Goal: Information Seeking & Learning: Understand process/instructions

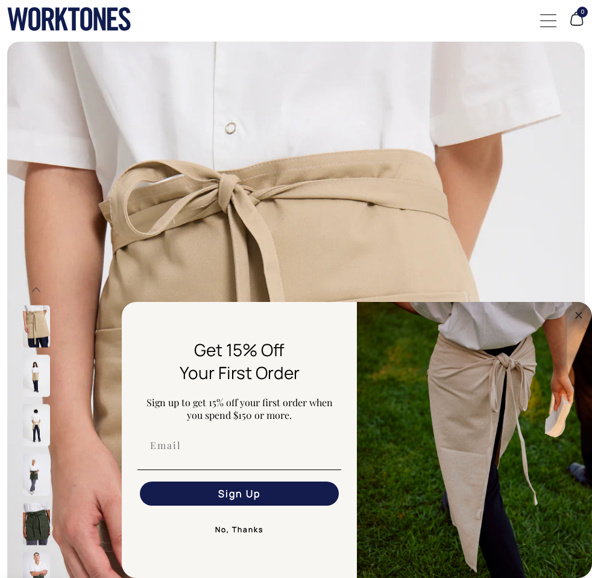
click at [579, 319] on circle "Close dialog" at bounding box center [579, 315] width 14 height 14
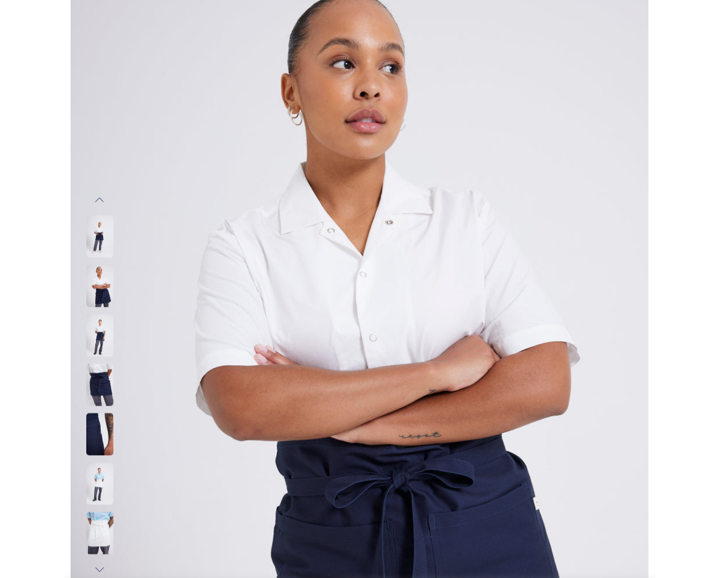
scroll to position [90, 0]
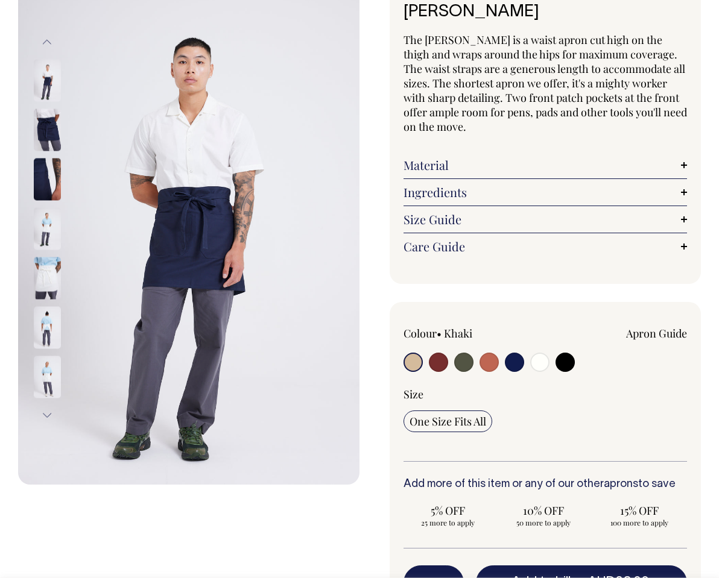
click at [538, 364] on input "radio" at bounding box center [539, 362] width 19 height 19
radio input "true"
select select "Off-White"
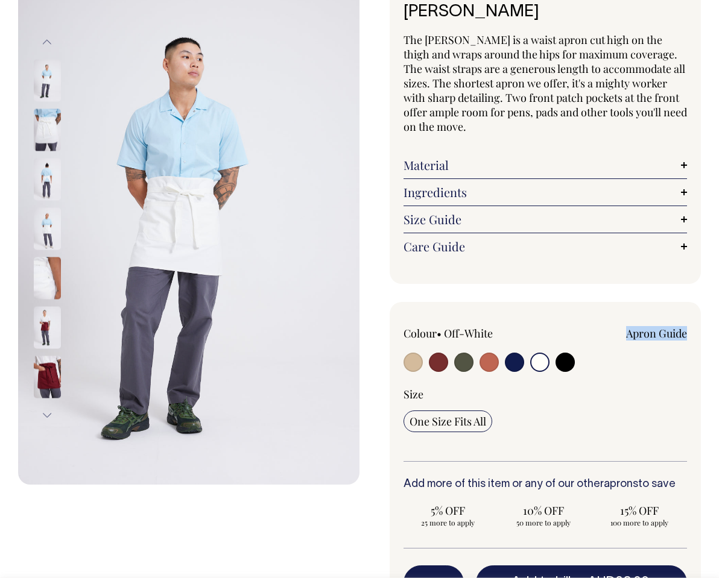
click at [575, 365] on div "Colour • Off-White" at bounding box center [544, 350] width 283 height 49
click at [563, 359] on input "radio" at bounding box center [564, 362] width 19 height 19
radio input "true"
select select "Black"
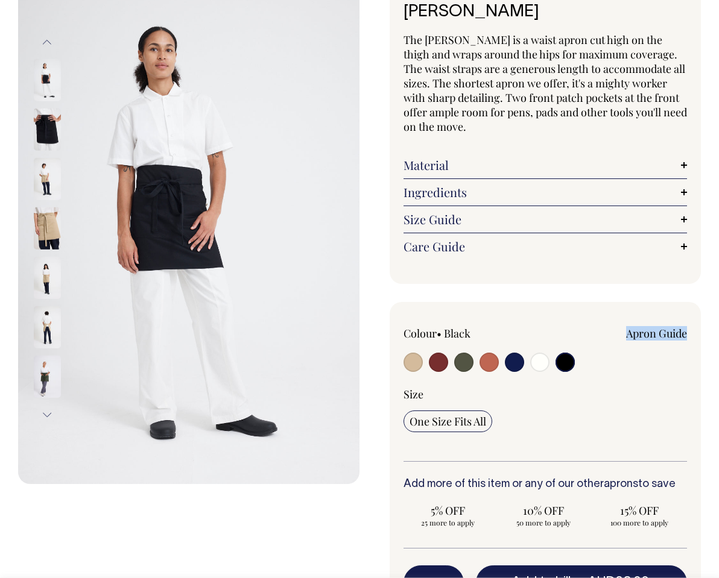
click at [466, 362] on input "radio" at bounding box center [463, 362] width 19 height 19
radio input "true"
radio input "false"
select select "Olive"
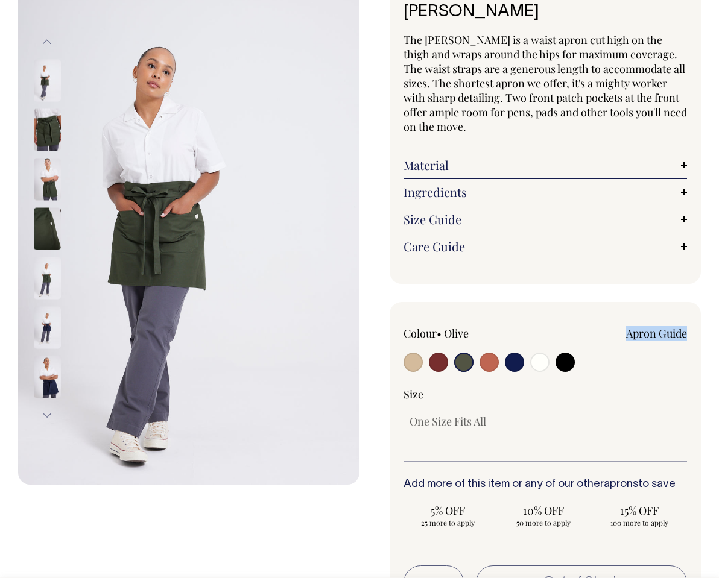
click at [438, 364] on input "radio" at bounding box center [438, 362] width 19 height 19
radio input "true"
select select "Burgundy"
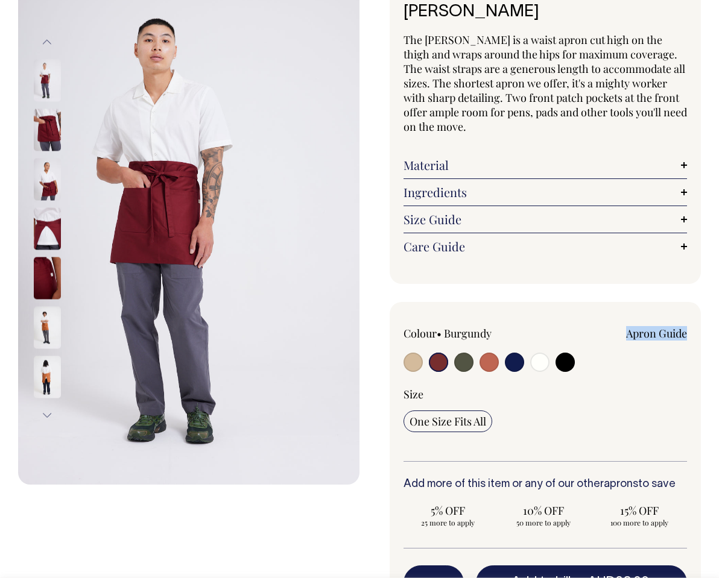
click at [421, 364] on input "radio" at bounding box center [412, 362] width 19 height 19
radio input "true"
select select "Khaki"
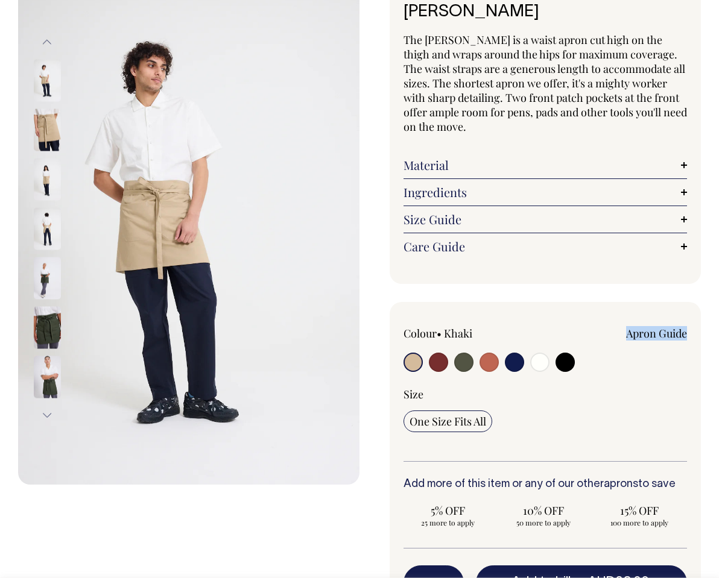
click at [488, 360] on input "radio" at bounding box center [488, 362] width 19 height 19
radio input "true"
select select "Rust"
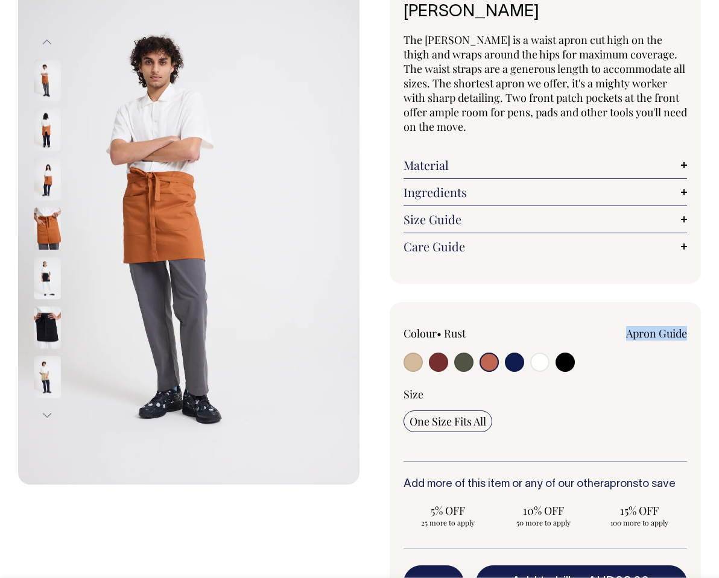
click at [405, 364] on input "radio" at bounding box center [412, 362] width 19 height 19
radio input "true"
select select "Khaki"
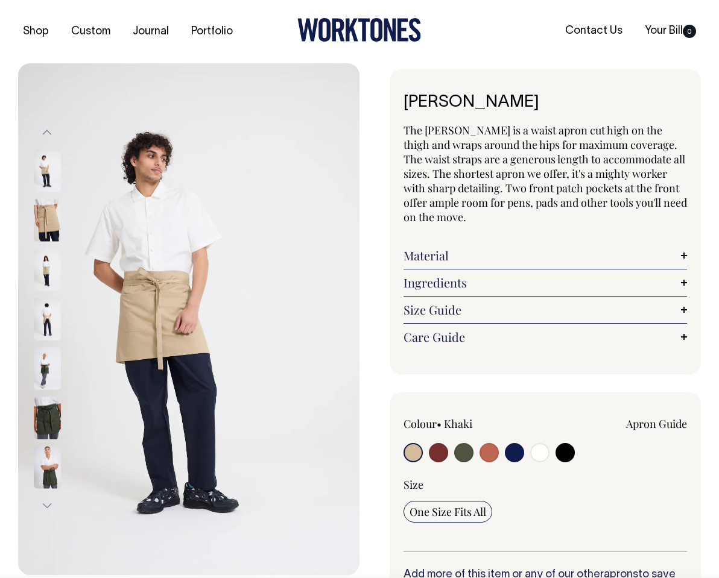
click at [470, 449] on input "radio" at bounding box center [463, 452] width 19 height 19
radio input "true"
radio input "false"
select select "Olive"
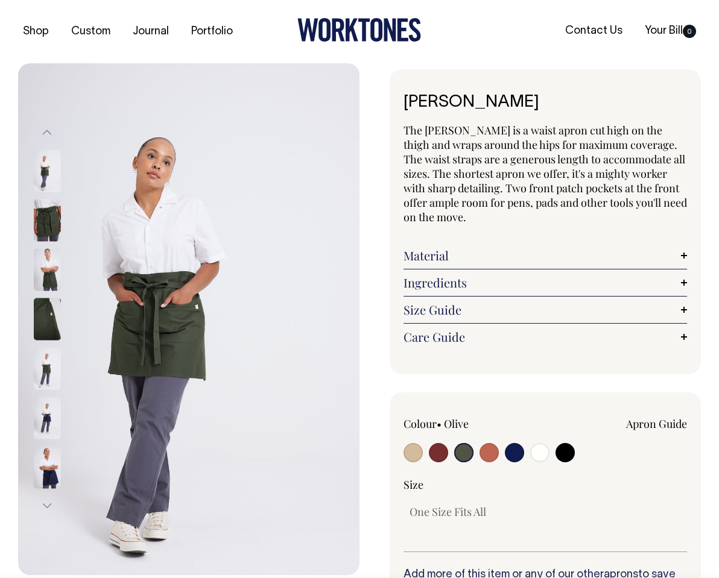
click at [449, 451] on div at bounding box center [459, 454] width 113 height 22
click at [444, 451] on input "radio" at bounding box center [438, 452] width 19 height 19
radio input "true"
select select "Burgundy"
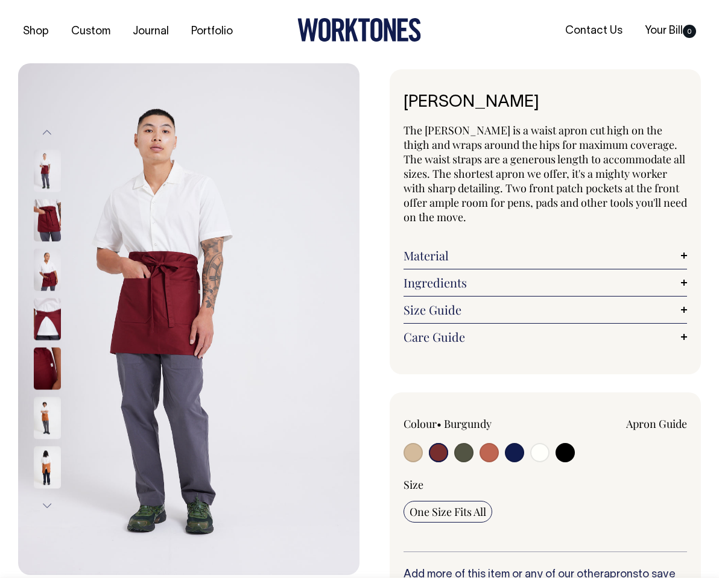
click at [472, 450] on input "radio" at bounding box center [463, 452] width 19 height 19
radio input "true"
radio input "false"
select select "Olive"
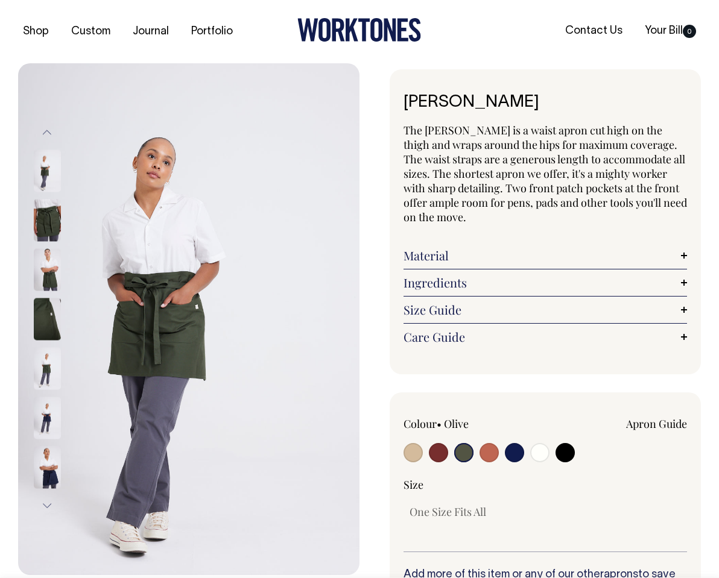
click at [543, 447] on input "radio" at bounding box center [539, 452] width 19 height 19
radio input "true"
select select "Off-White"
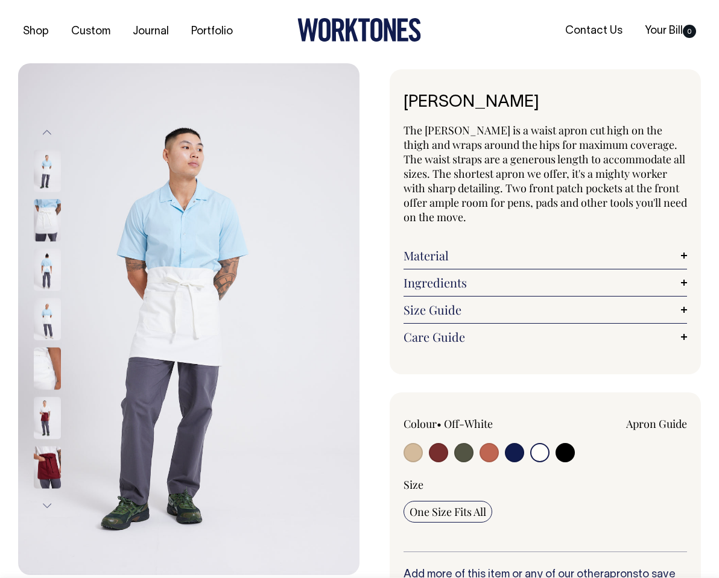
click at [54, 421] on img at bounding box center [47, 418] width 27 height 42
click at [49, 372] on img at bounding box center [47, 368] width 27 height 42
click at [52, 322] on img at bounding box center [47, 319] width 27 height 42
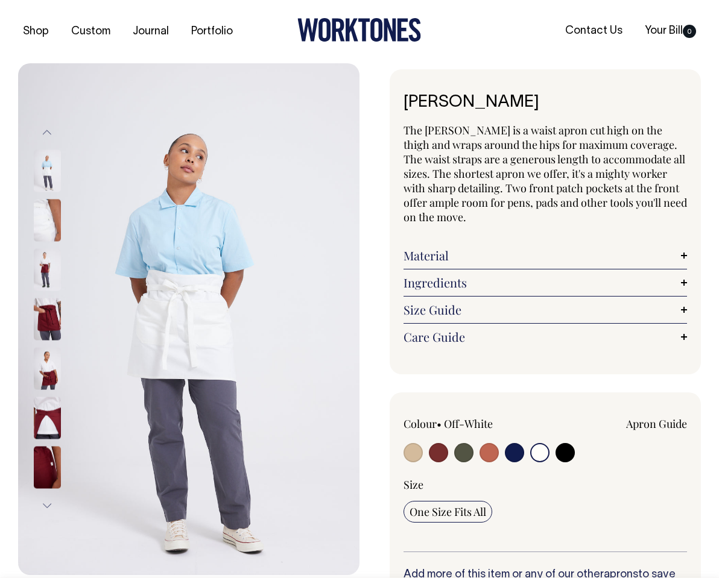
click at [51, 245] on div at bounding box center [63, 269] width 60 height 49
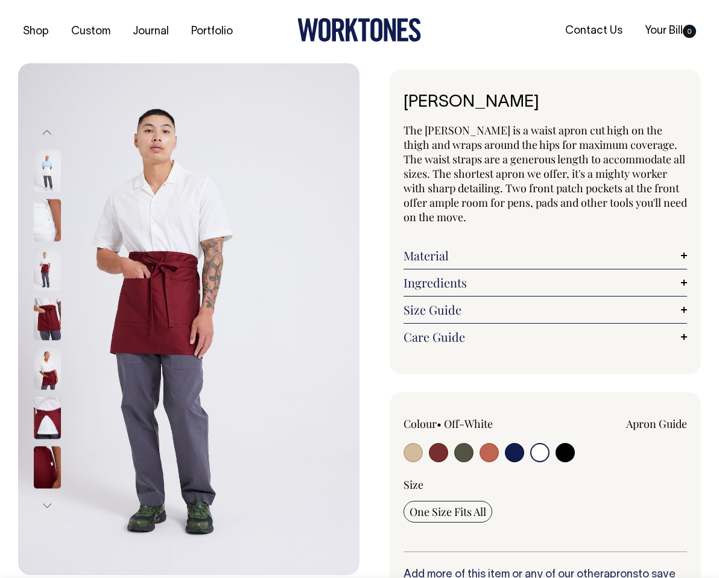
click at [51, 275] on img at bounding box center [47, 269] width 27 height 42
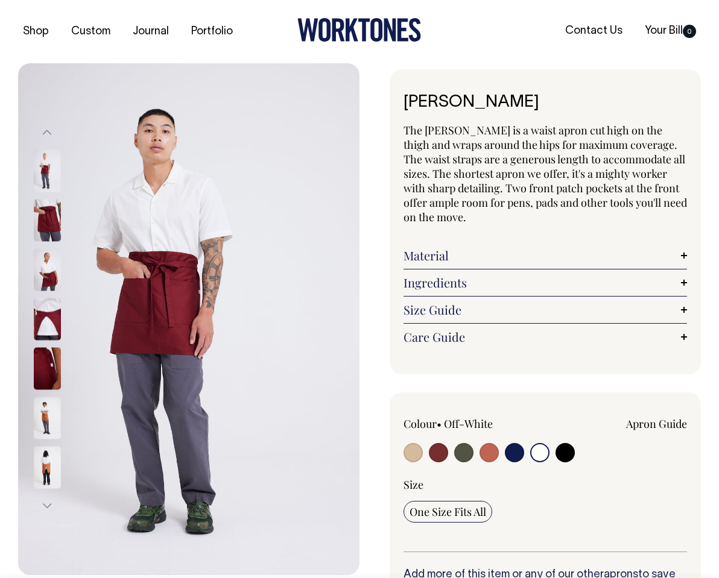
click at [49, 317] on img at bounding box center [47, 319] width 27 height 42
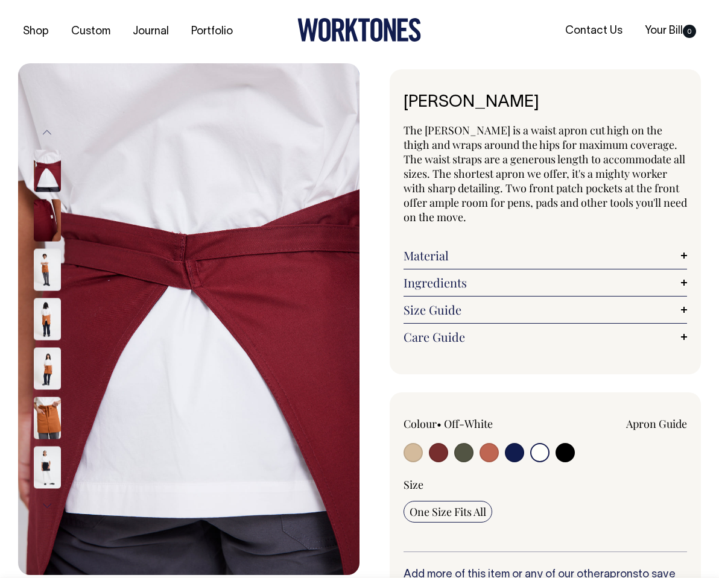
click at [42, 219] on img at bounding box center [47, 220] width 27 height 42
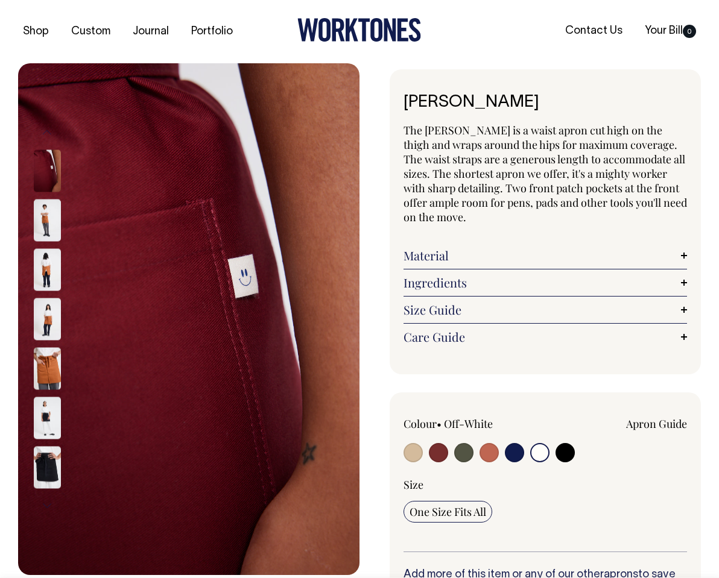
click at [41, 273] on img at bounding box center [47, 269] width 27 height 42
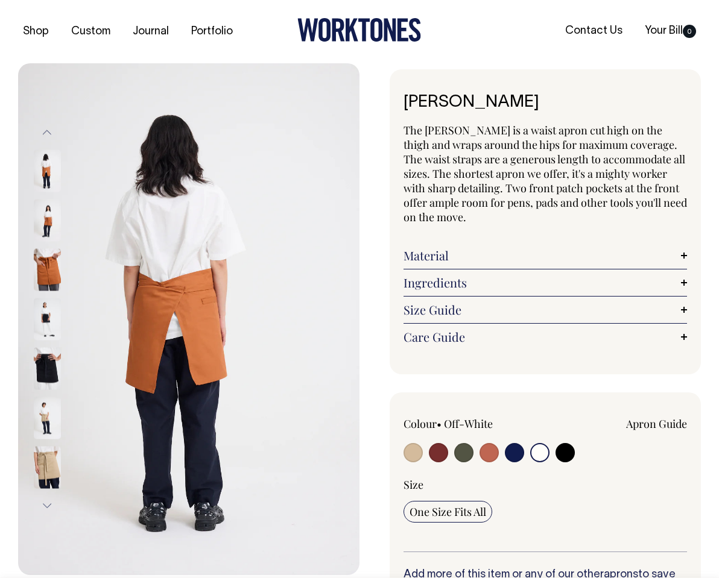
click at [45, 229] on img at bounding box center [47, 220] width 27 height 42
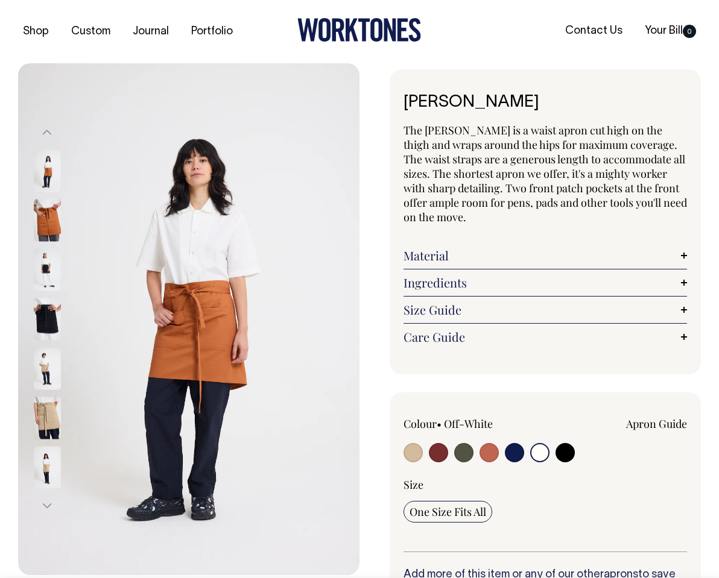
click at [538, 457] on input "radio" at bounding box center [539, 452] width 19 height 19
click at [412, 454] on input "radio" at bounding box center [412, 452] width 19 height 19
radio input "true"
select select "Khaki"
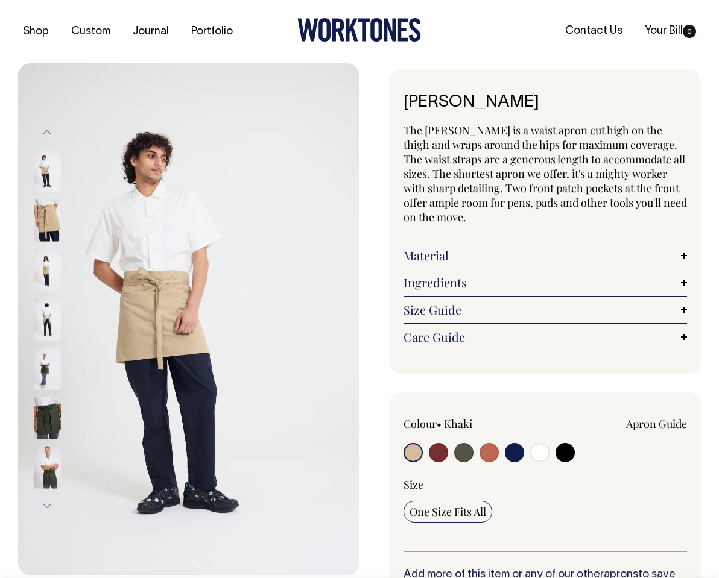
click at [441, 455] on input "radio" at bounding box center [438, 452] width 19 height 19
radio input "true"
select select "Burgundy"
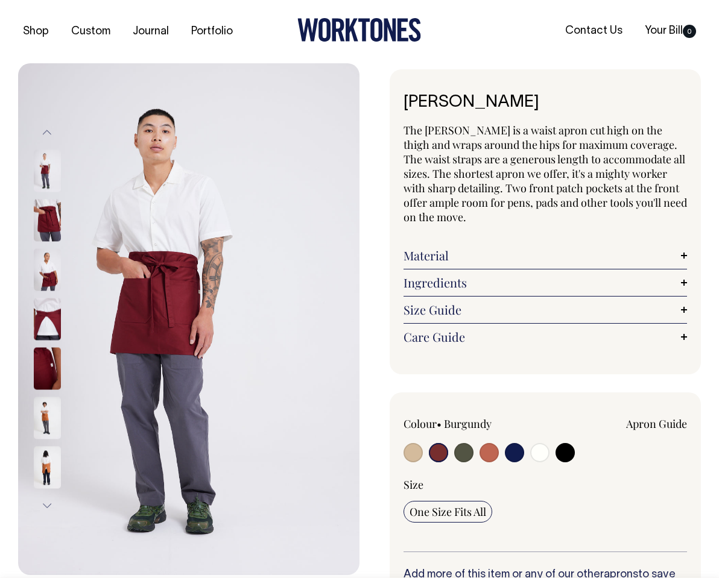
click at [467, 310] on link "Size Guide" at bounding box center [544, 310] width 283 height 14
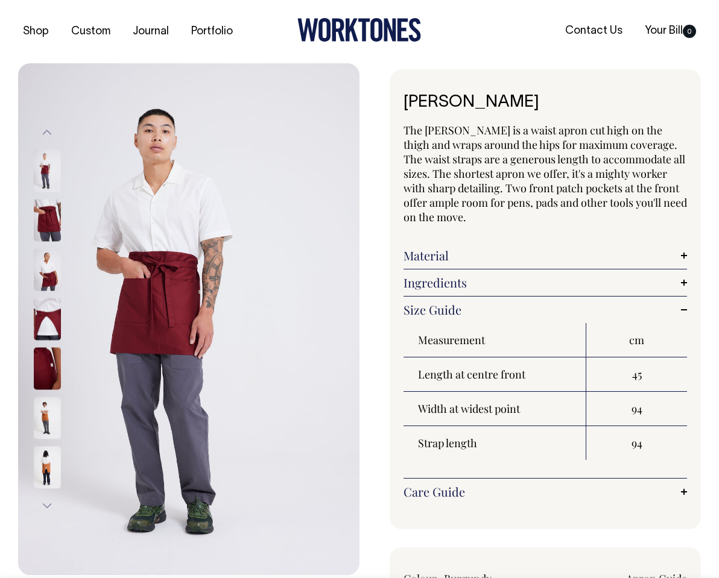
click at [467, 310] on link "Size Guide" at bounding box center [544, 310] width 283 height 14
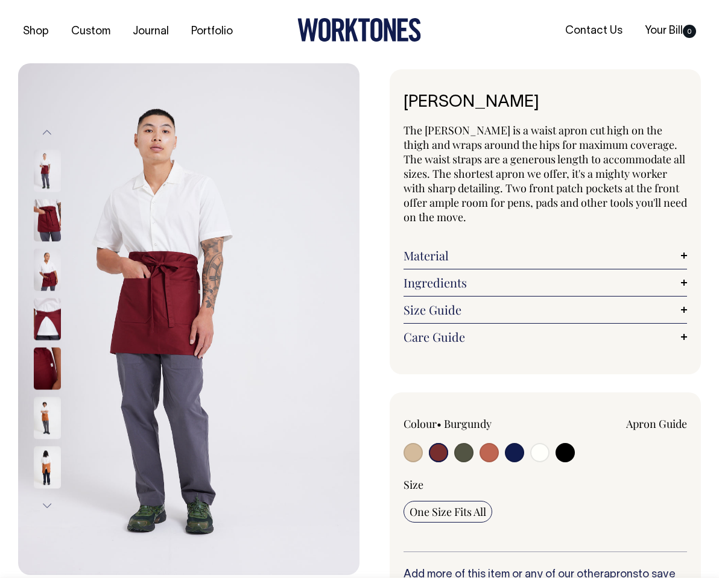
click at [464, 453] on input "radio" at bounding box center [463, 452] width 19 height 19
radio input "true"
radio input "false"
select select "Olive"
